Goal: Transaction & Acquisition: Purchase product/service

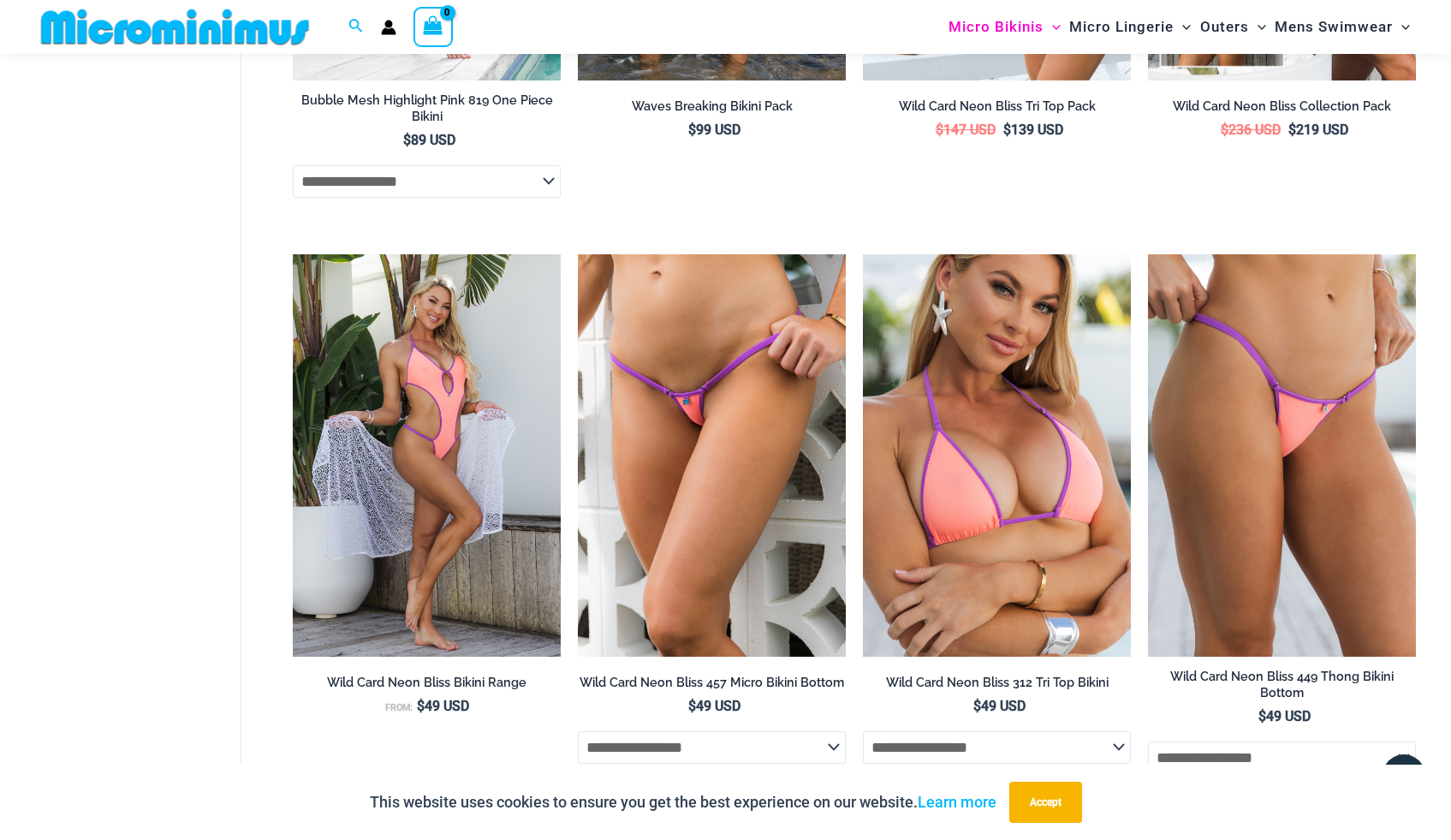
scroll to position [3704, 0]
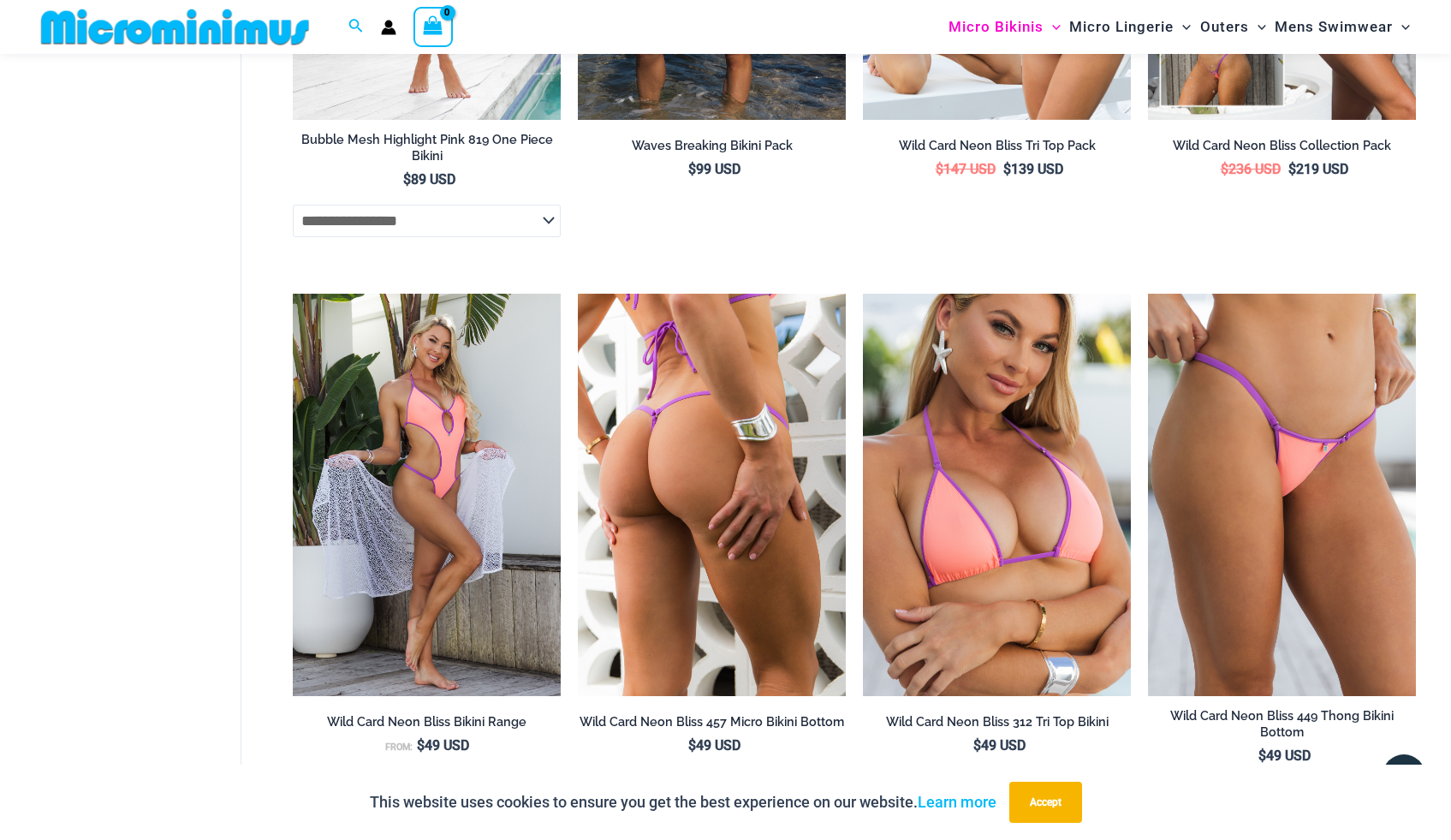
click at [709, 342] on img at bounding box center [712, 494] width 268 height 402
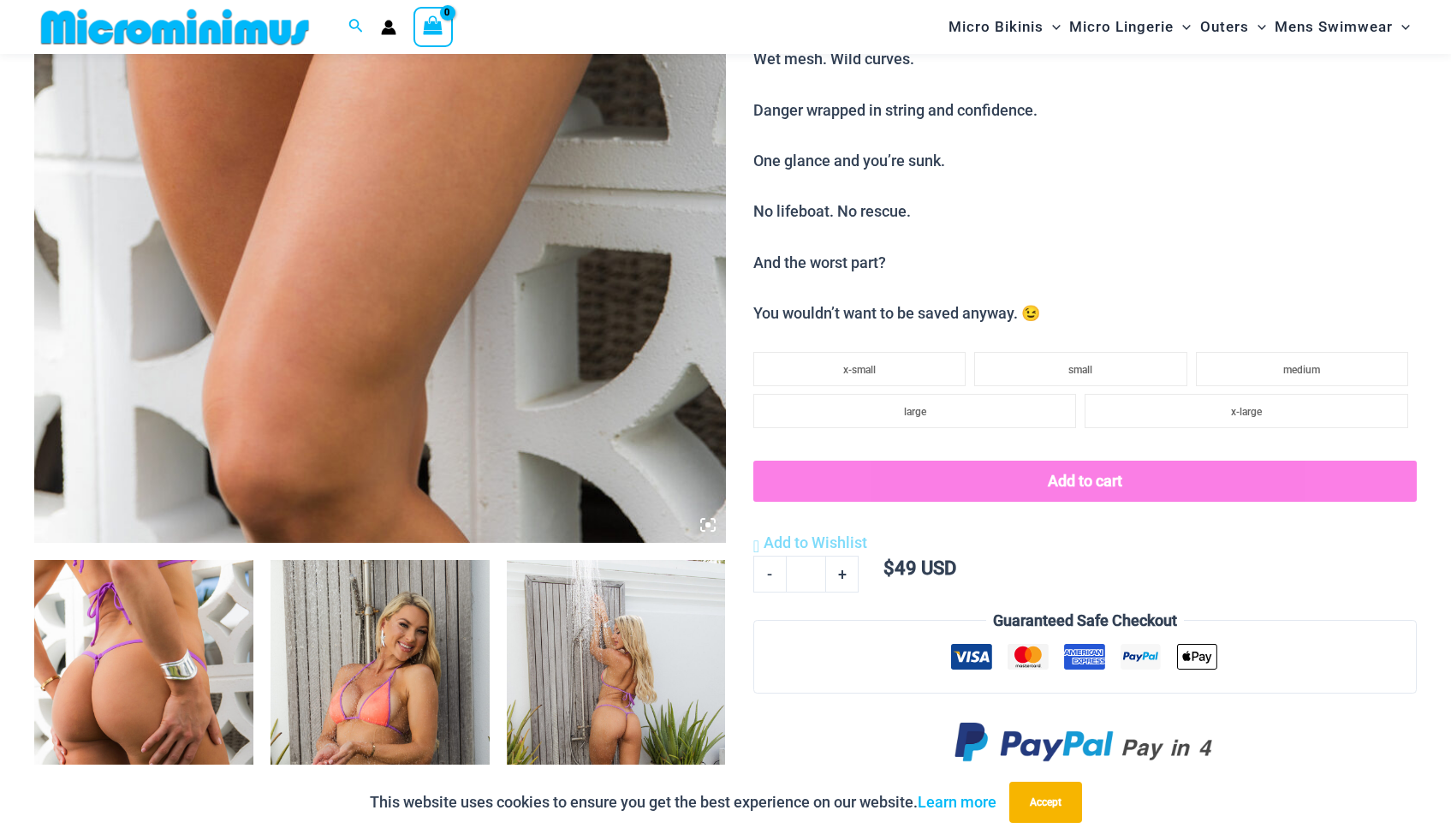
scroll to position [335, 0]
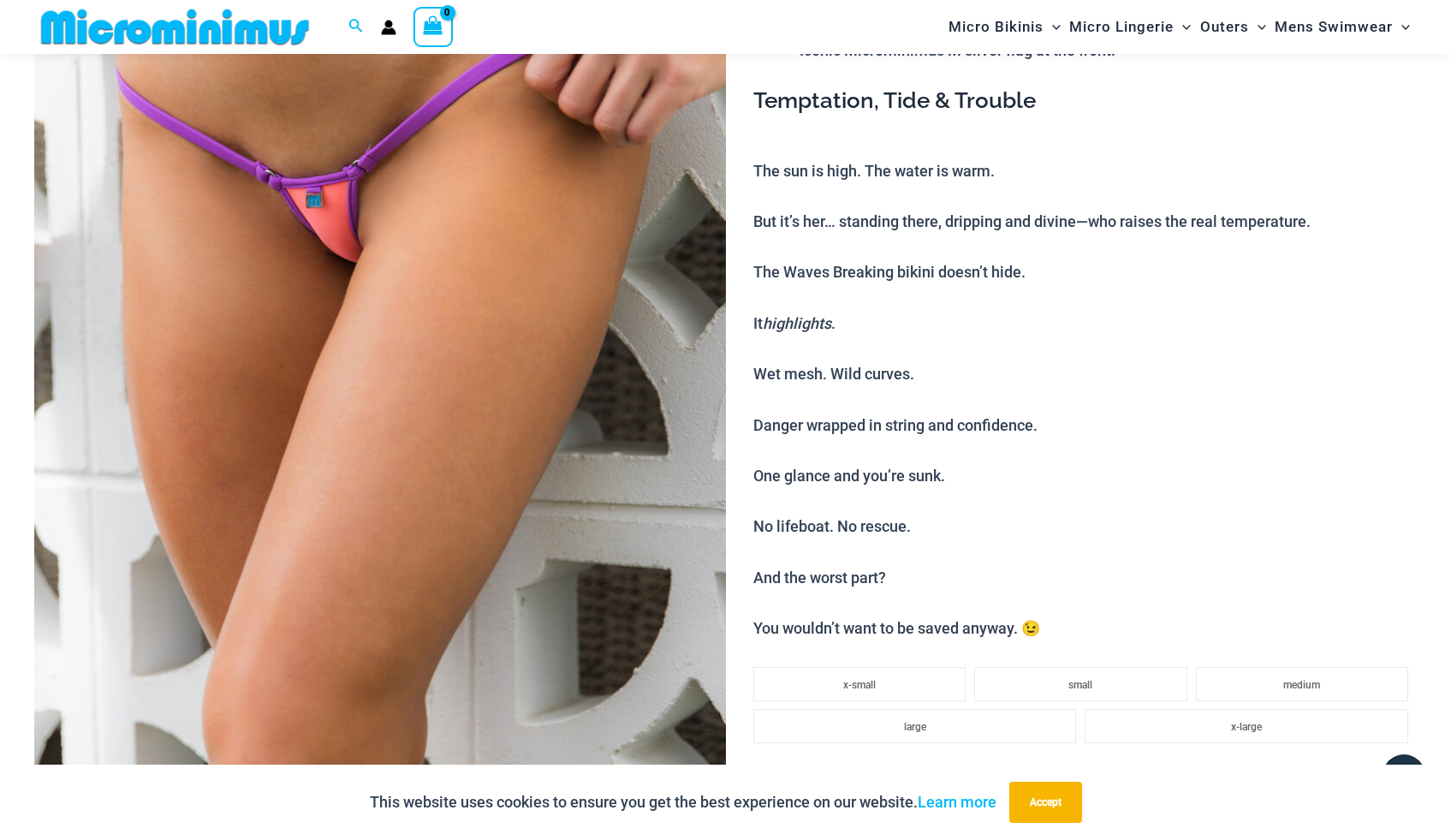
click at [358, 186] on img at bounding box center [379, 338] width 691 height 1037
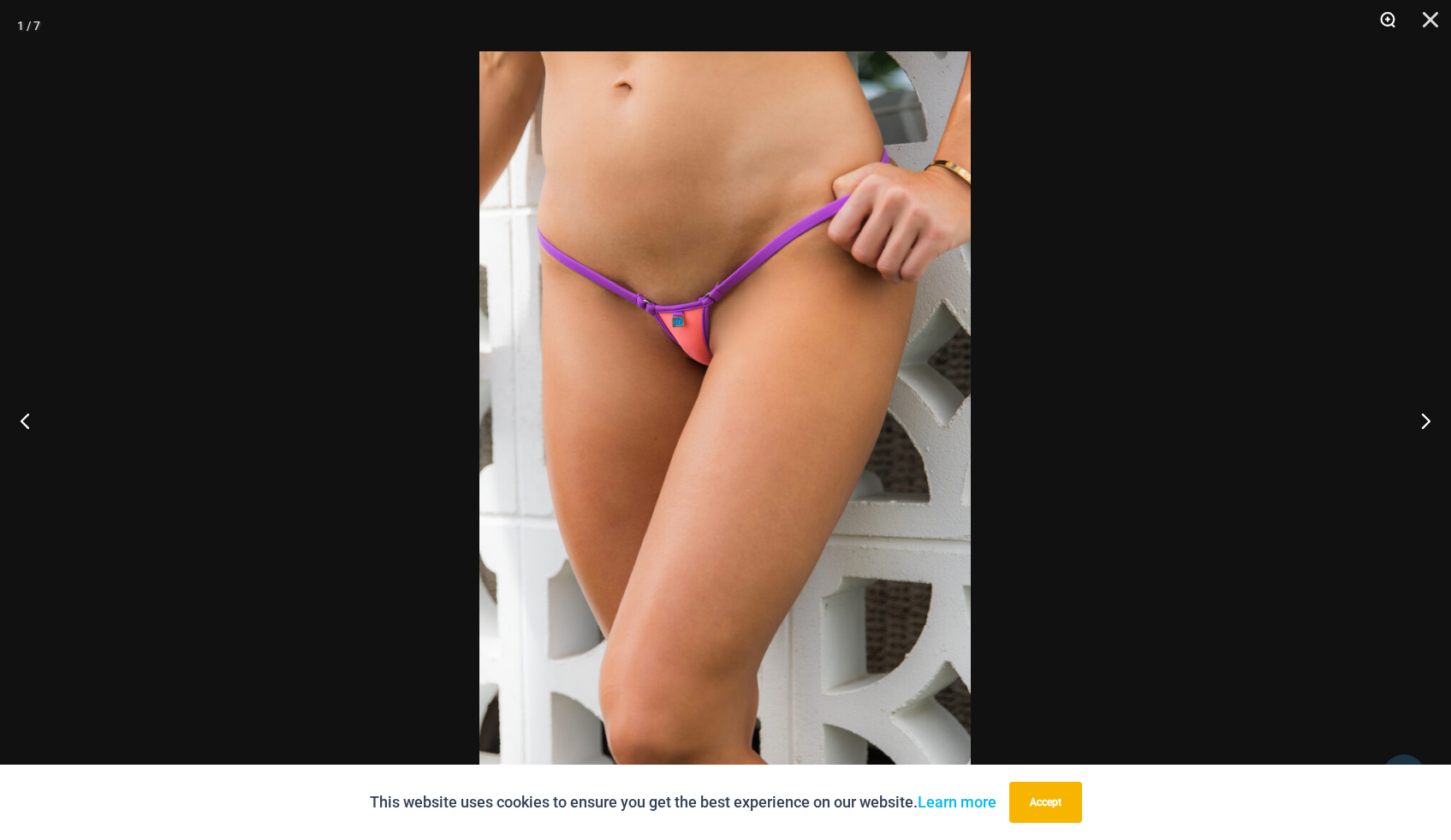
click at [1384, 23] on button "Zoom" at bounding box center [1381, 26] width 42 height 52
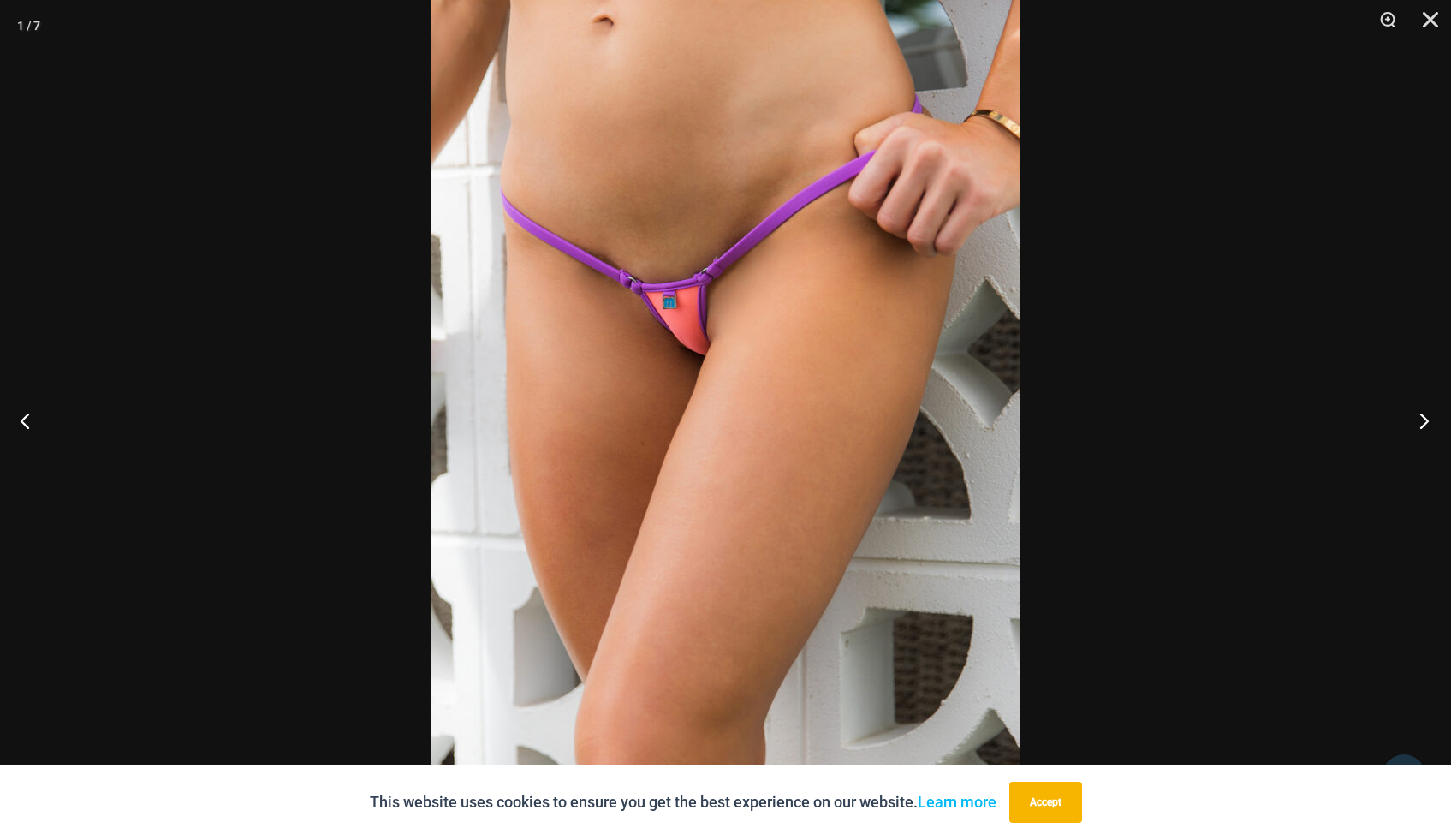
click at [1424, 414] on button "Next" at bounding box center [1419, 420] width 65 height 86
